Goal: Communication & Community: Answer question/provide support

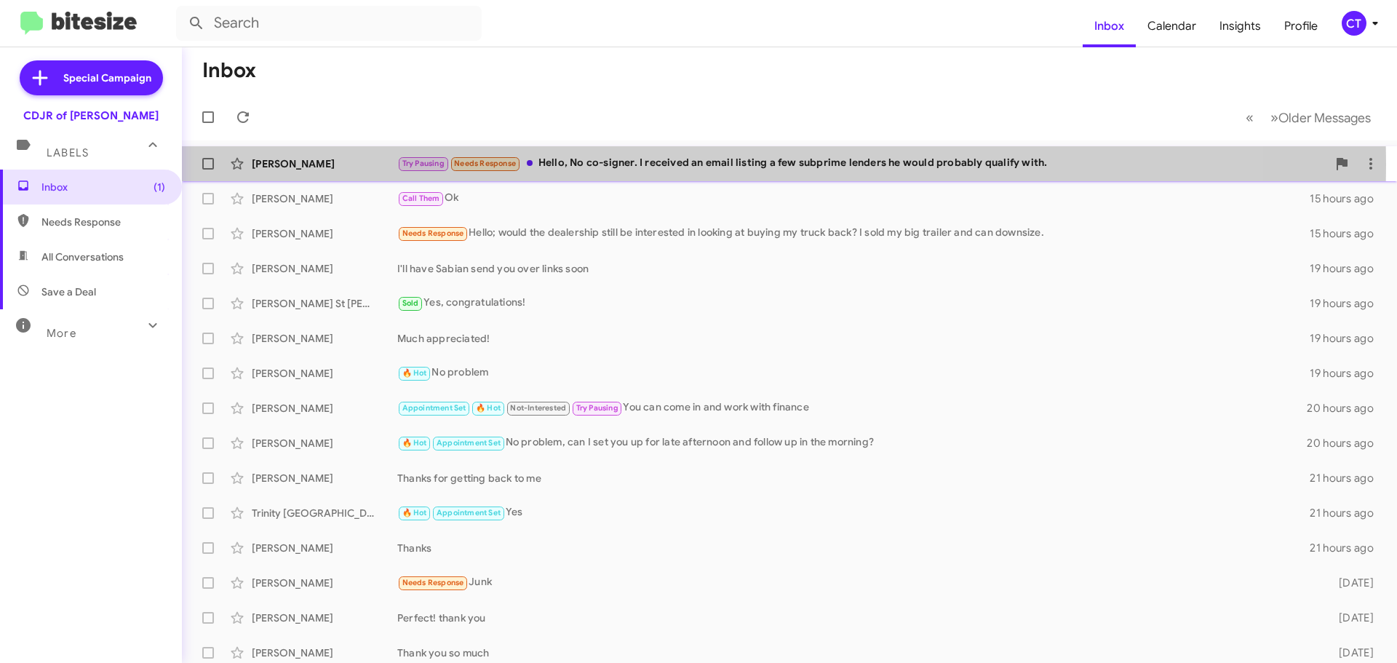
click at [585, 164] on div "Try Pausing Needs Response Hello, No co-signer. I received an email listing a f…" at bounding box center [862, 163] width 930 height 17
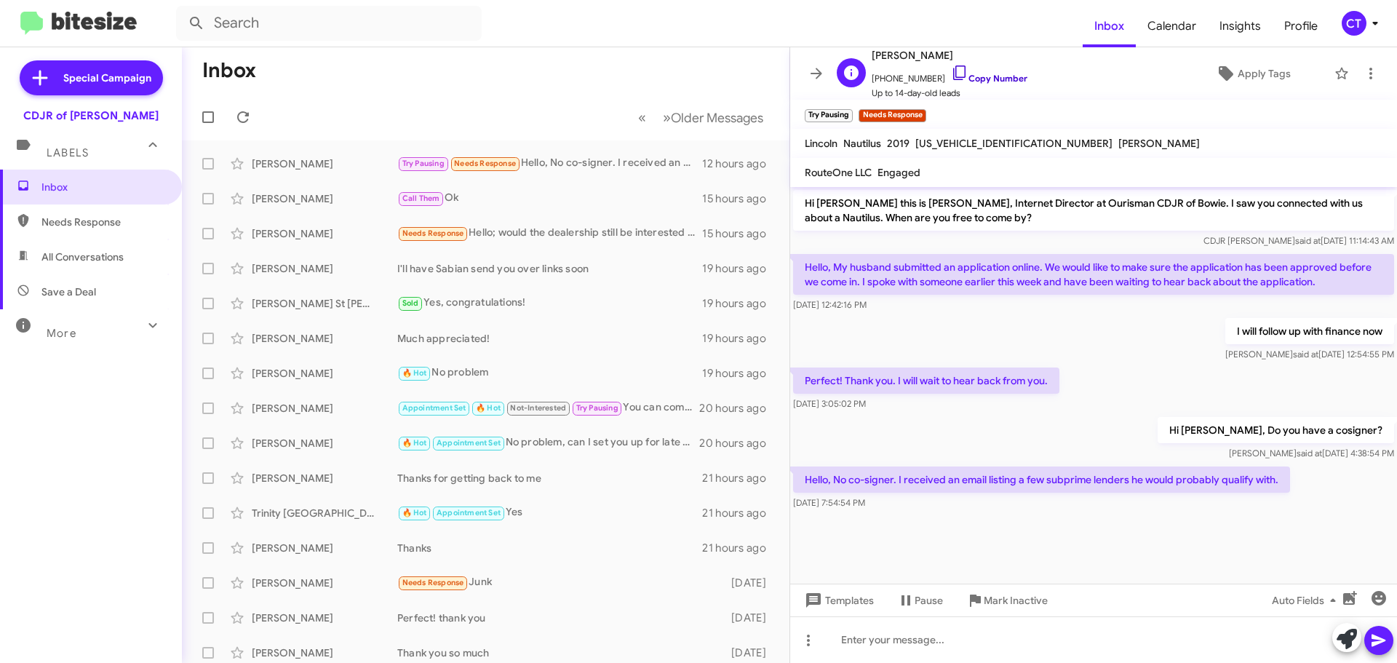
click at [951, 65] on icon at bounding box center [959, 72] width 17 height 17
click at [1368, 77] on span at bounding box center [1370, 73] width 29 height 17
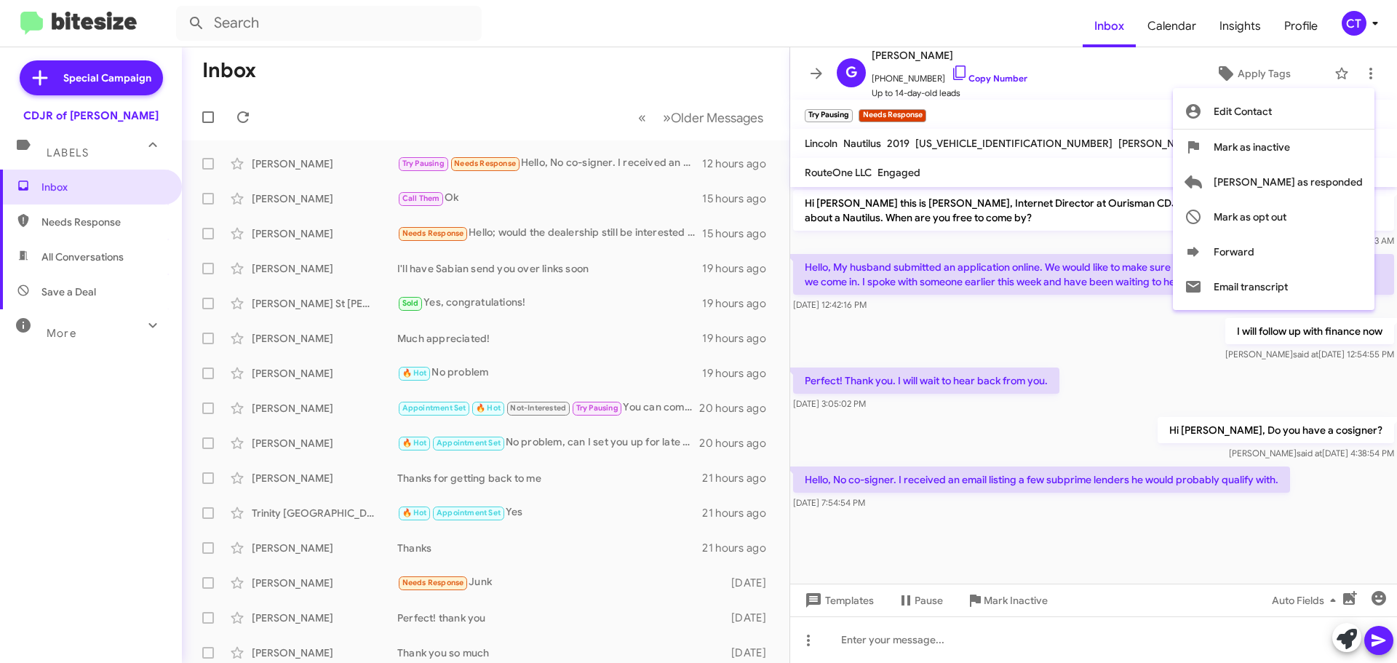
click at [1074, 108] on div at bounding box center [698, 331] width 1397 height 663
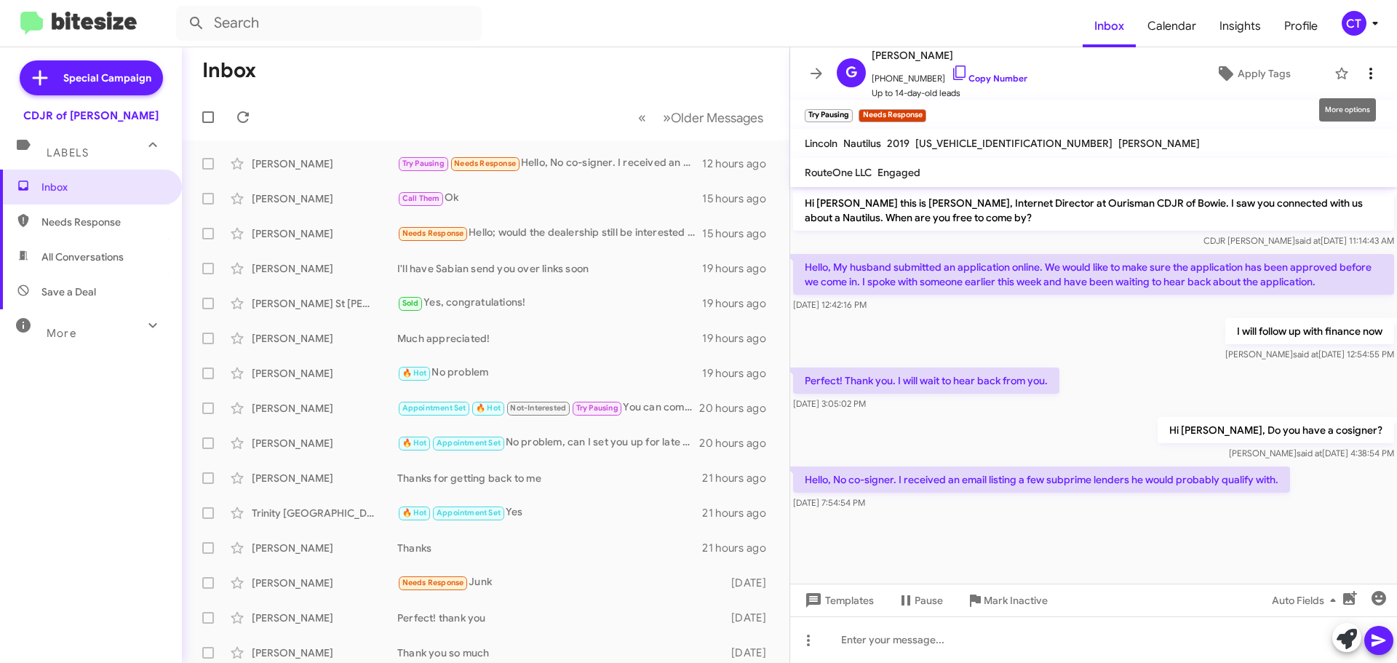
click at [1362, 81] on icon at bounding box center [1370, 73] width 17 height 17
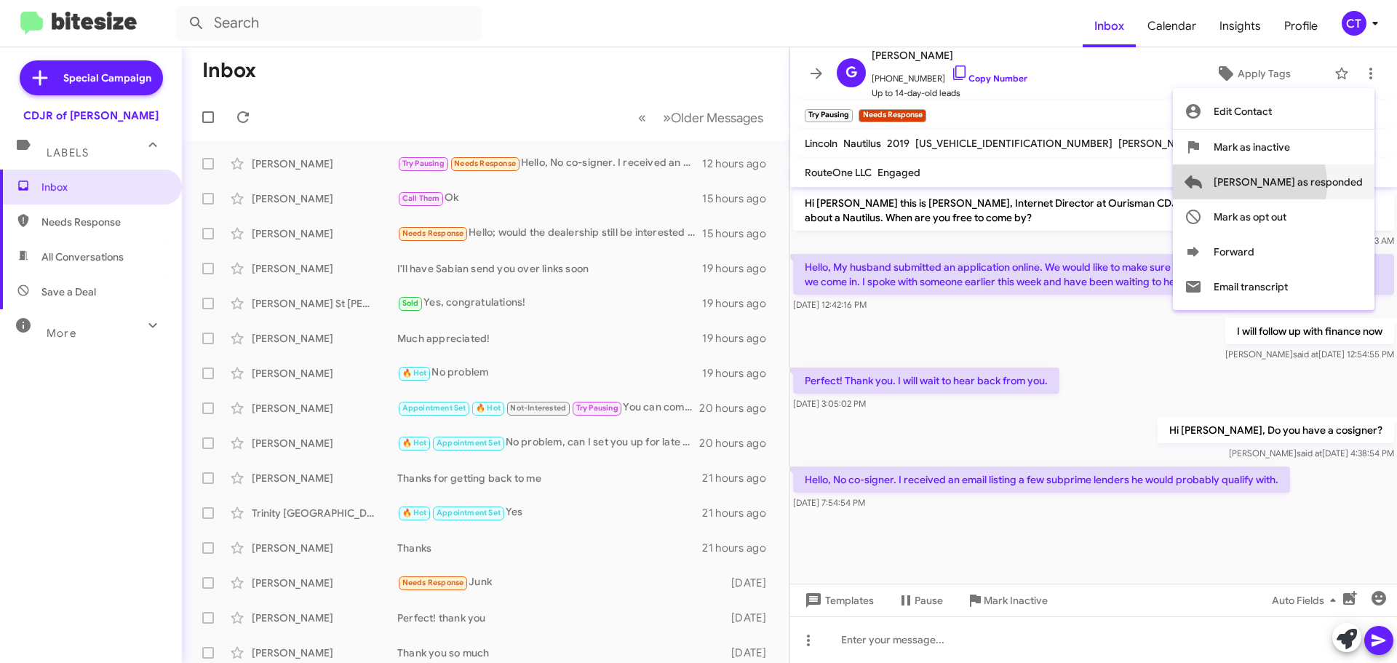
click at [1307, 184] on span "[PERSON_NAME] as responded" at bounding box center [1287, 181] width 149 height 35
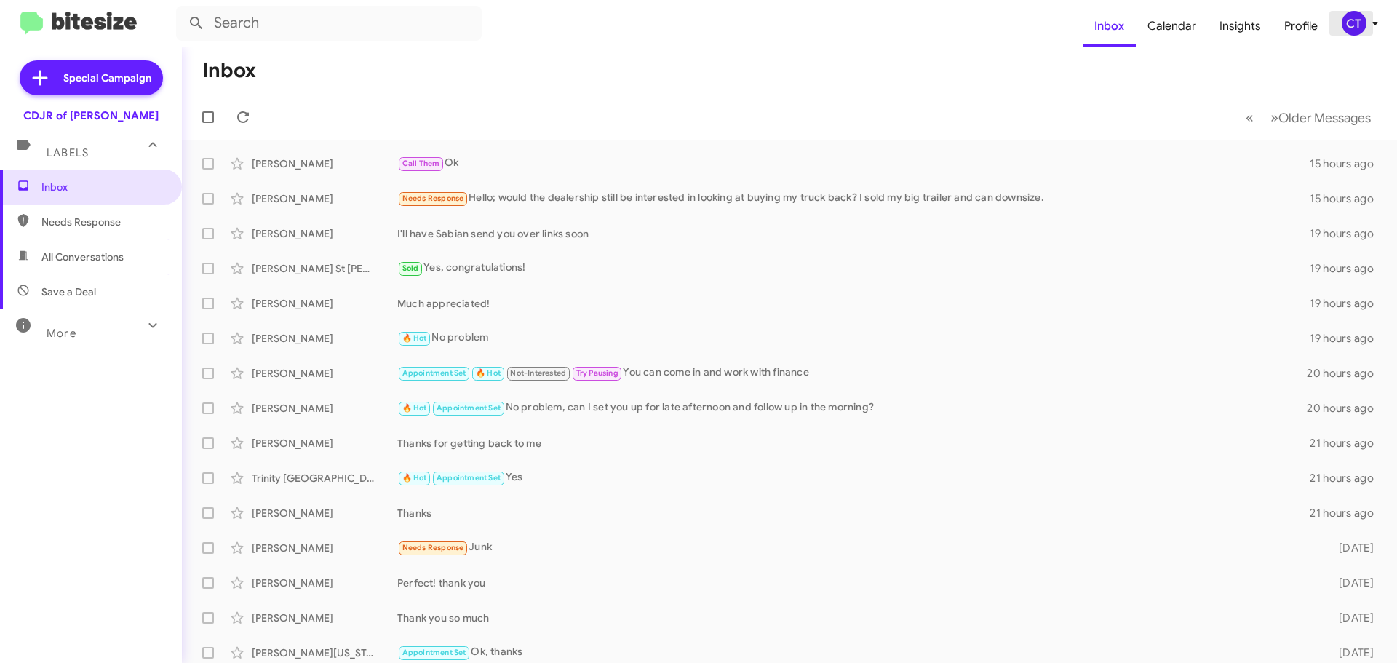
click at [1361, 28] on div "CT" at bounding box center [1353, 23] width 25 height 25
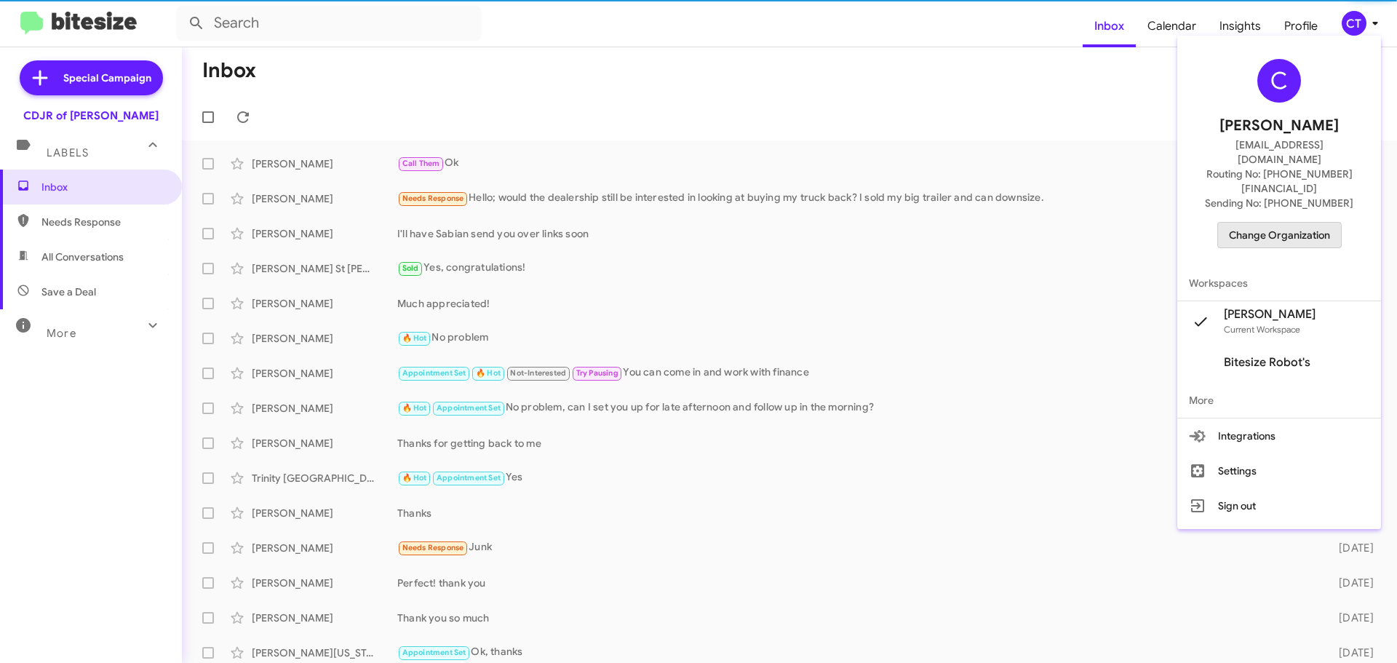
click at [1261, 223] on span "Change Organization" at bounding box center [1279, 235] width 101 height 25
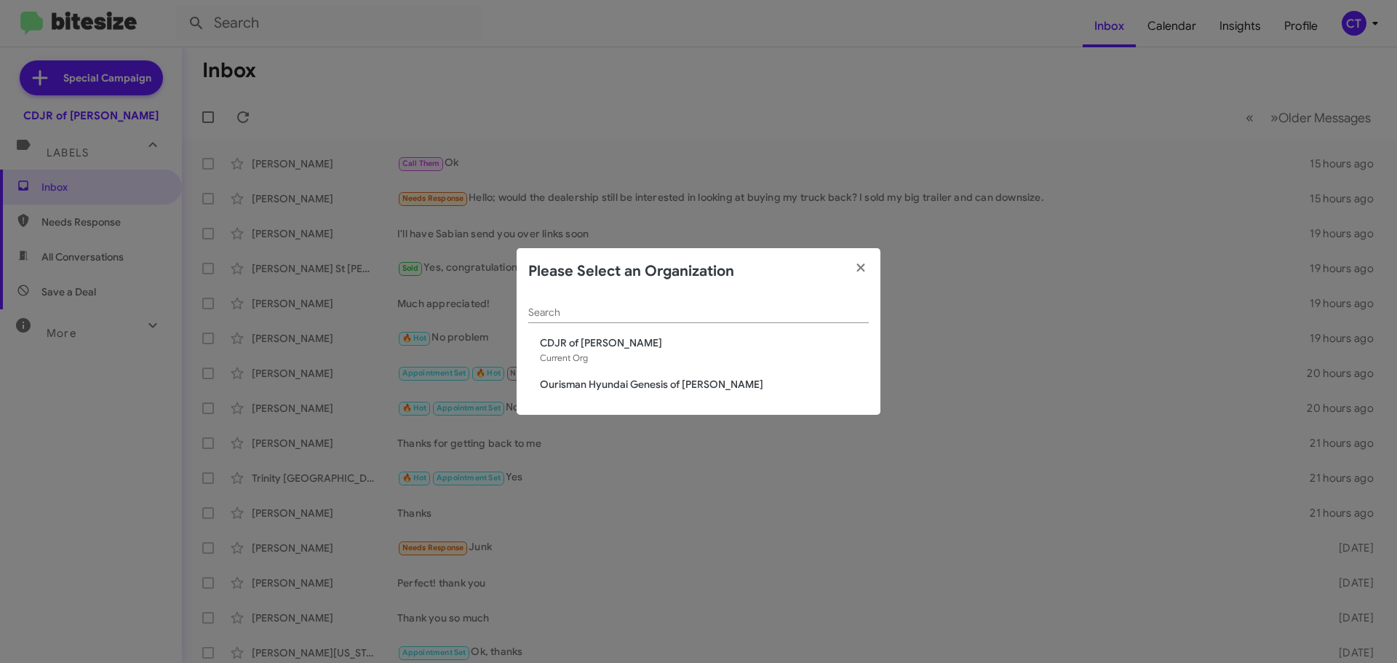
click at [615, 384] on span "Ourisman Hyundai Genesis of [PERSON_NAME]" at bounding box center [704, 384] width 329 height 15
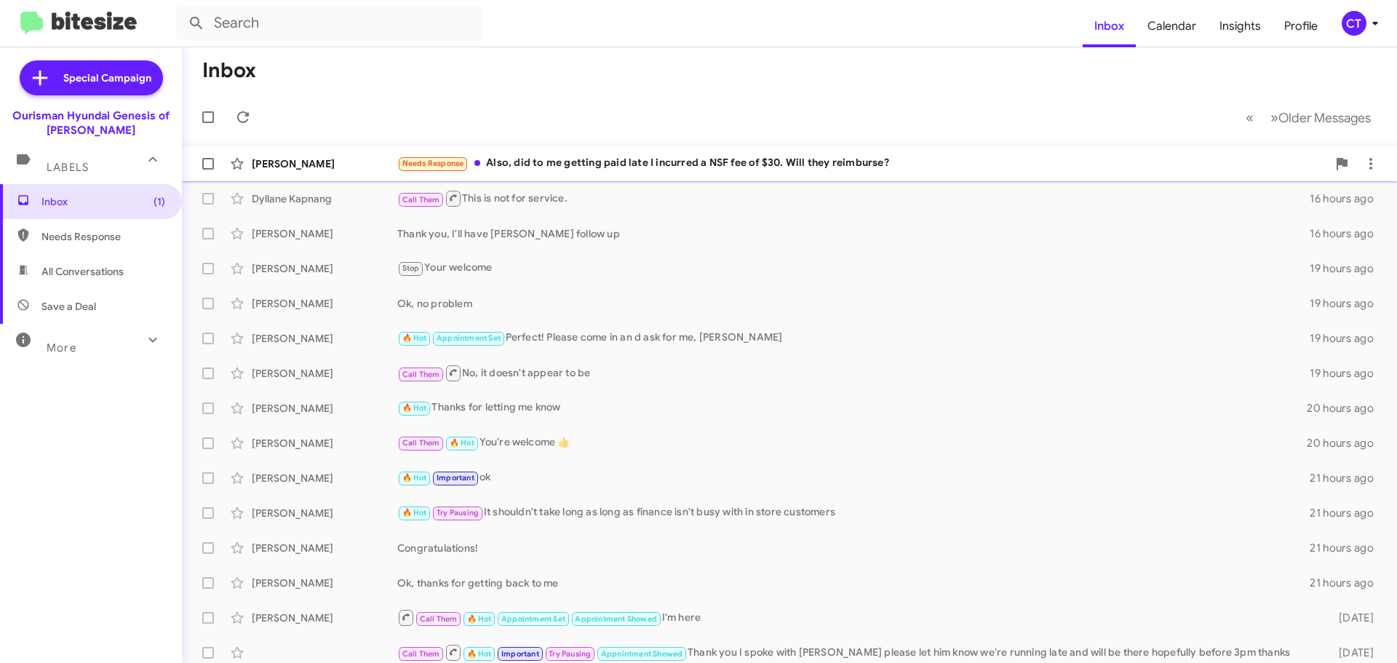
click at [671, 159] on div "Needs Response Also, did to me getting paid late I incurred a NSF fee of $30. W…" at bounding box center [862, 163] width 930 height 17
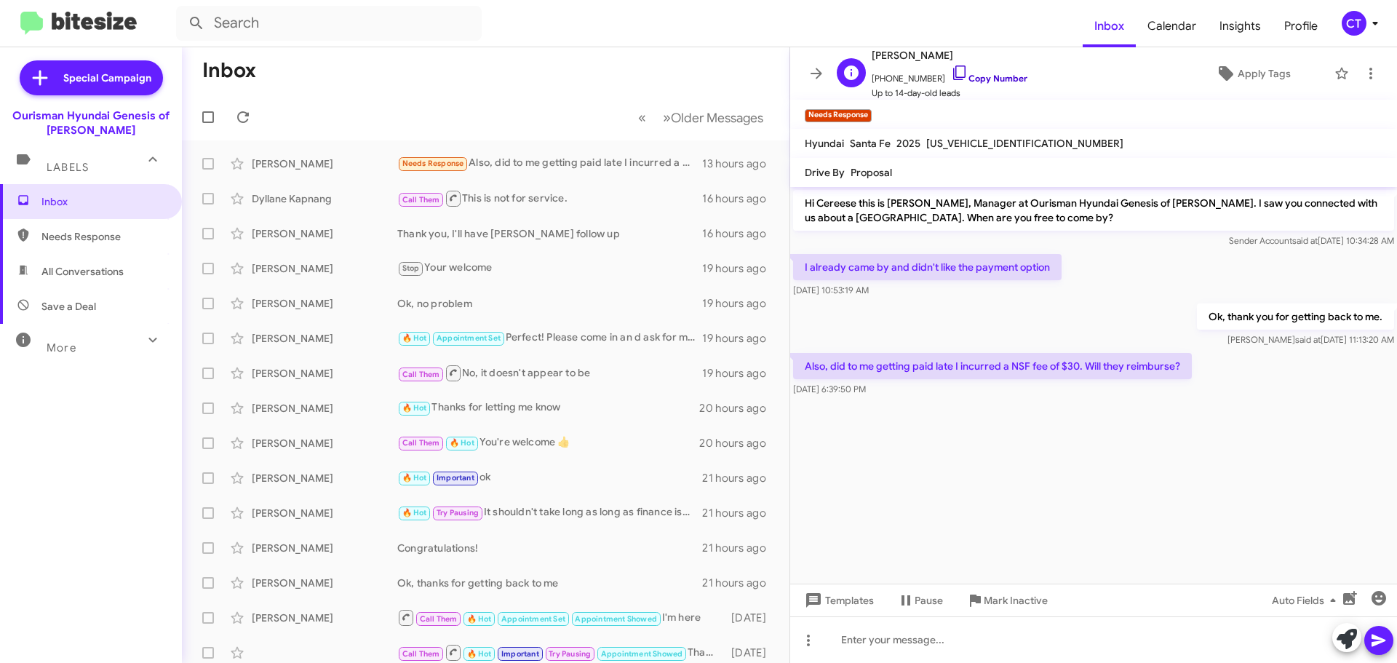
click at [952, 76] on icon at bounding box center [959, 72] width 17 height 17
click at [1362, 79] on icon at bounding box center [1370, 73] width 17 height 17
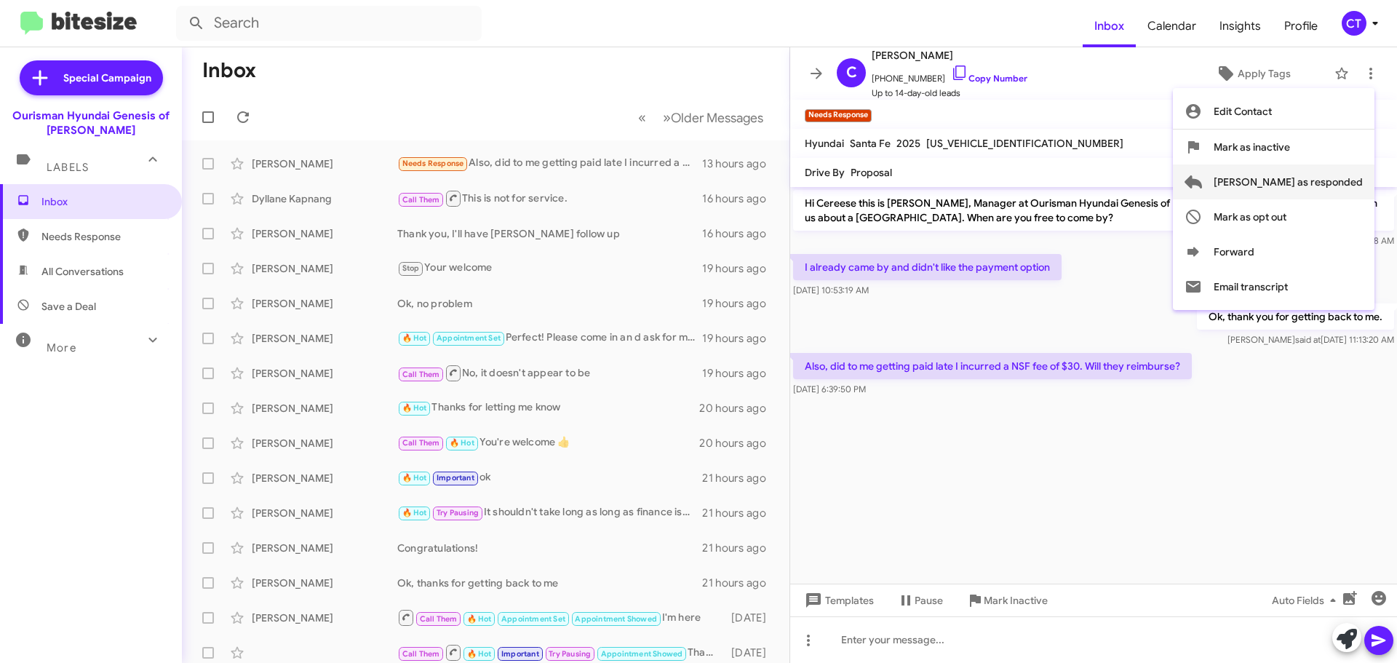
click at [1328, 184] on span "[PERSON_NAME] as responded" at bounding box center [1287, 181] width 149 height 35
